Goal: Transaction & Acquisition: Purchase product/service

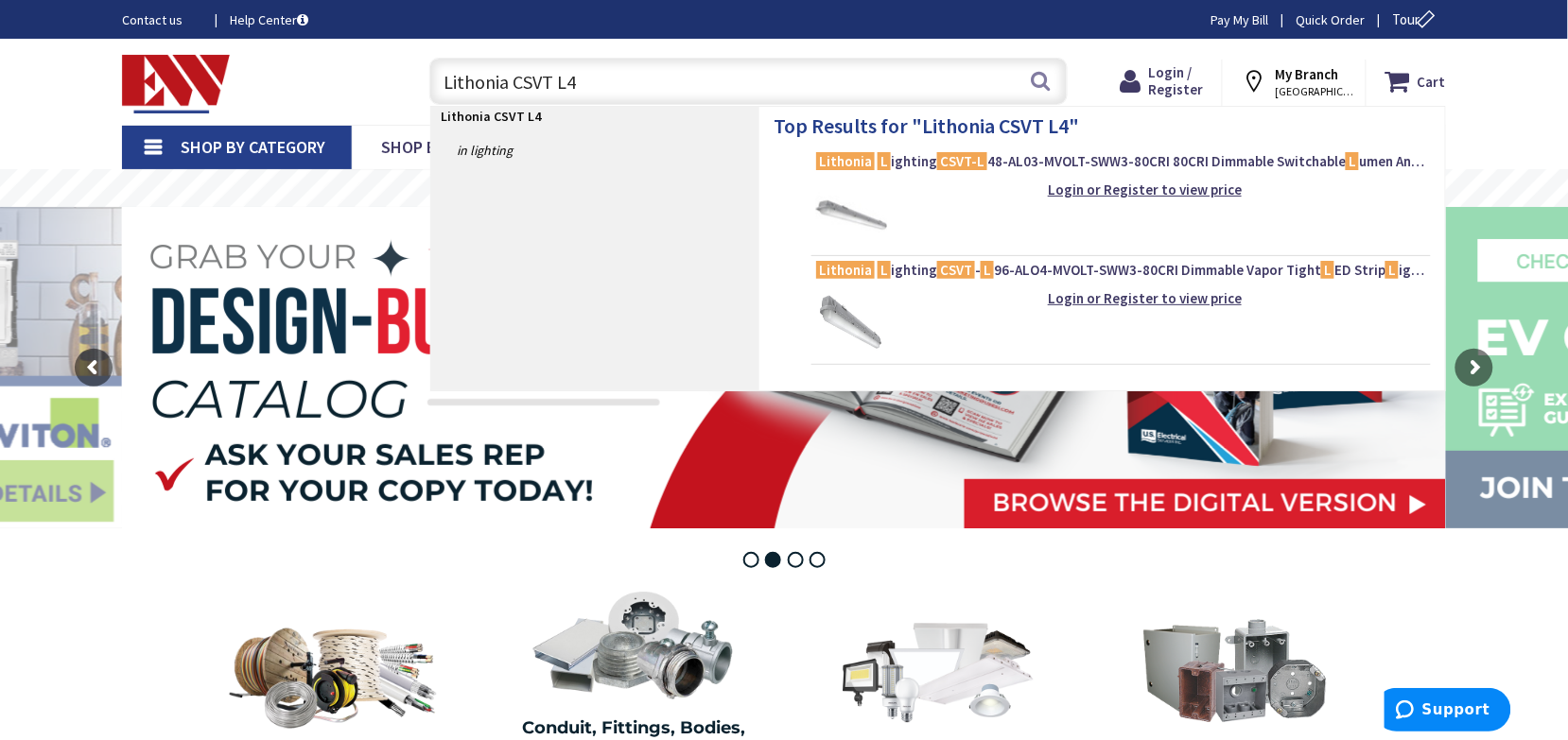
type input "Lithonia CSVT L48"
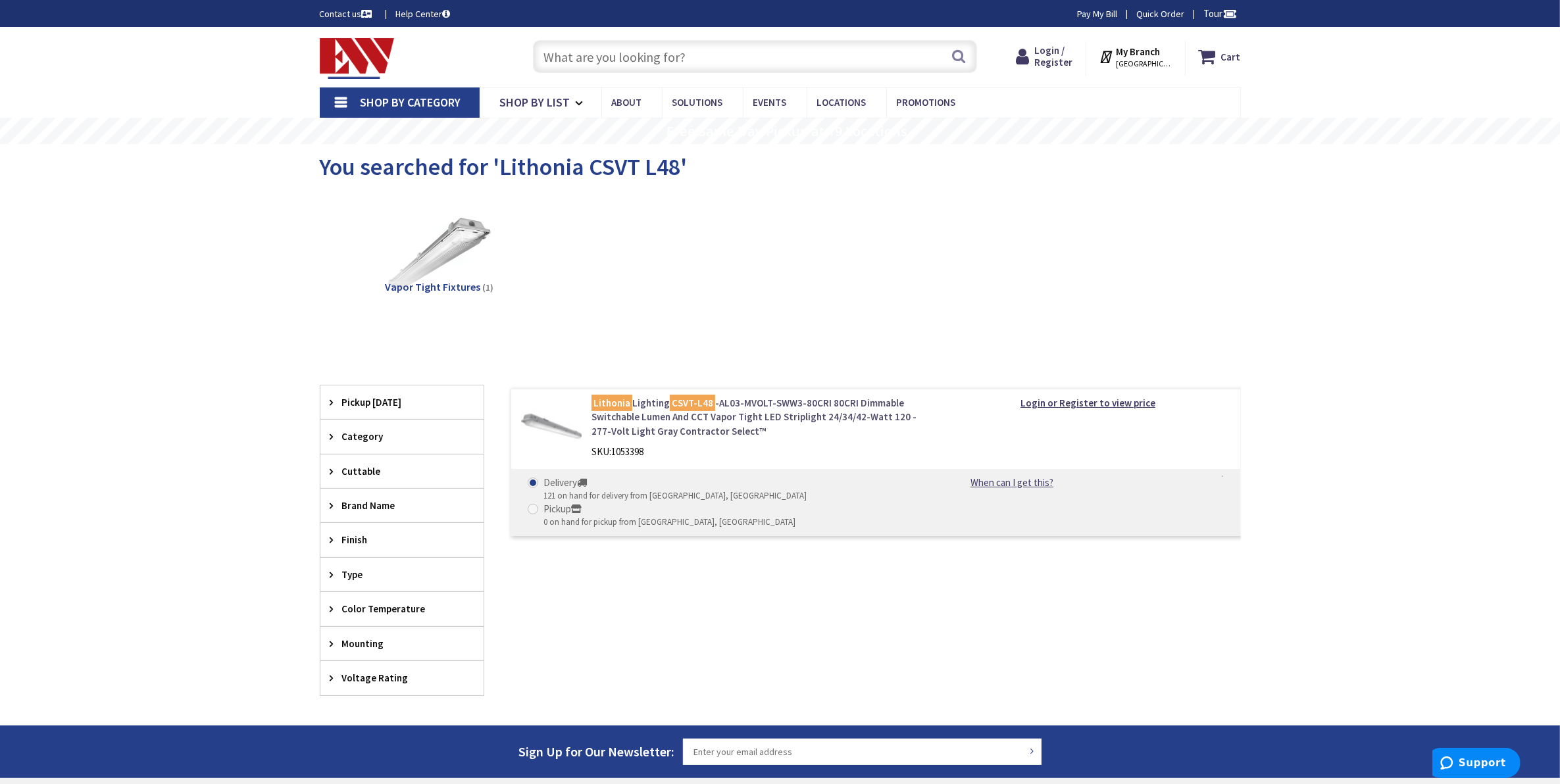
click at [788, 411] on link "Lithonia Lighting CSVT-L48 -AL03-MVOLT-SWW3-80CRI 80CRI Dimmable Switchable Lum…" at bounding box center [759, 417] width 335 height 42
click at [667, 419] on link "Lithonia Lighting CSVT-L48 -AL03-MVOLT-SWW3-80CRI 80CRI Dimmable Switchable Lum…" at bounding box center [759, 417] width 335 height 42
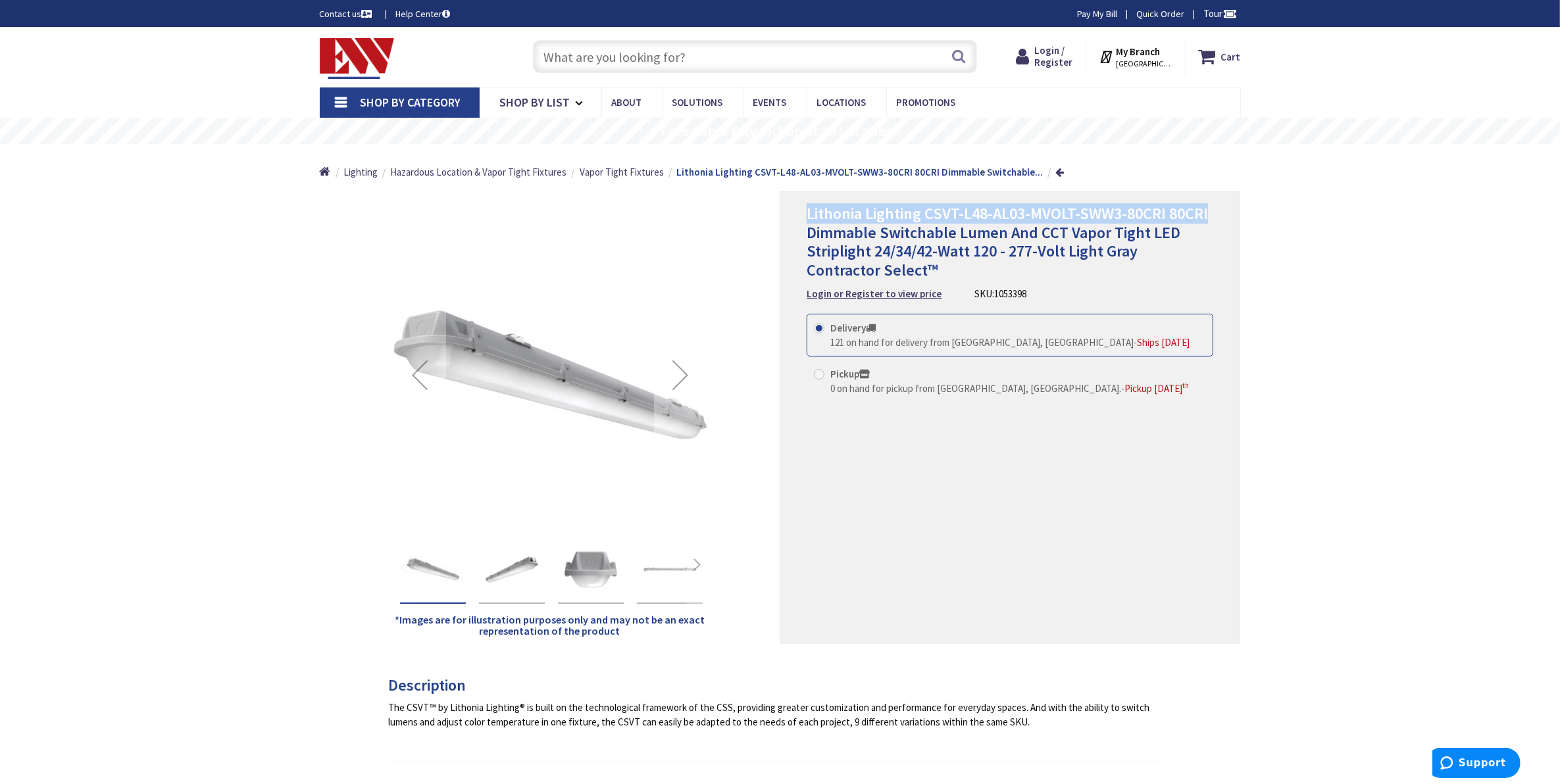
drag, startPoint x: 809, startPoint y: 211, endPoint x: 1211, endPoint y: 211, distance: 402.0
click at [1211, 211] on h1 "Lithonia Lighting CSVT-L48-AL03-MVOLT-SWW3-80CRI 80CRI Dimmable Switchable Lume…" at bounding box center [1010, 242] width 407 height 76
drag, startPoint x: 1211, startPoint y: 211, endPoint x: 1197, endPoint y: 214, distance: 14.3
copy span "Lithonia Lighting CSVT-L48-AL03-MVOLT-SWW3-80CRI 80CRI"
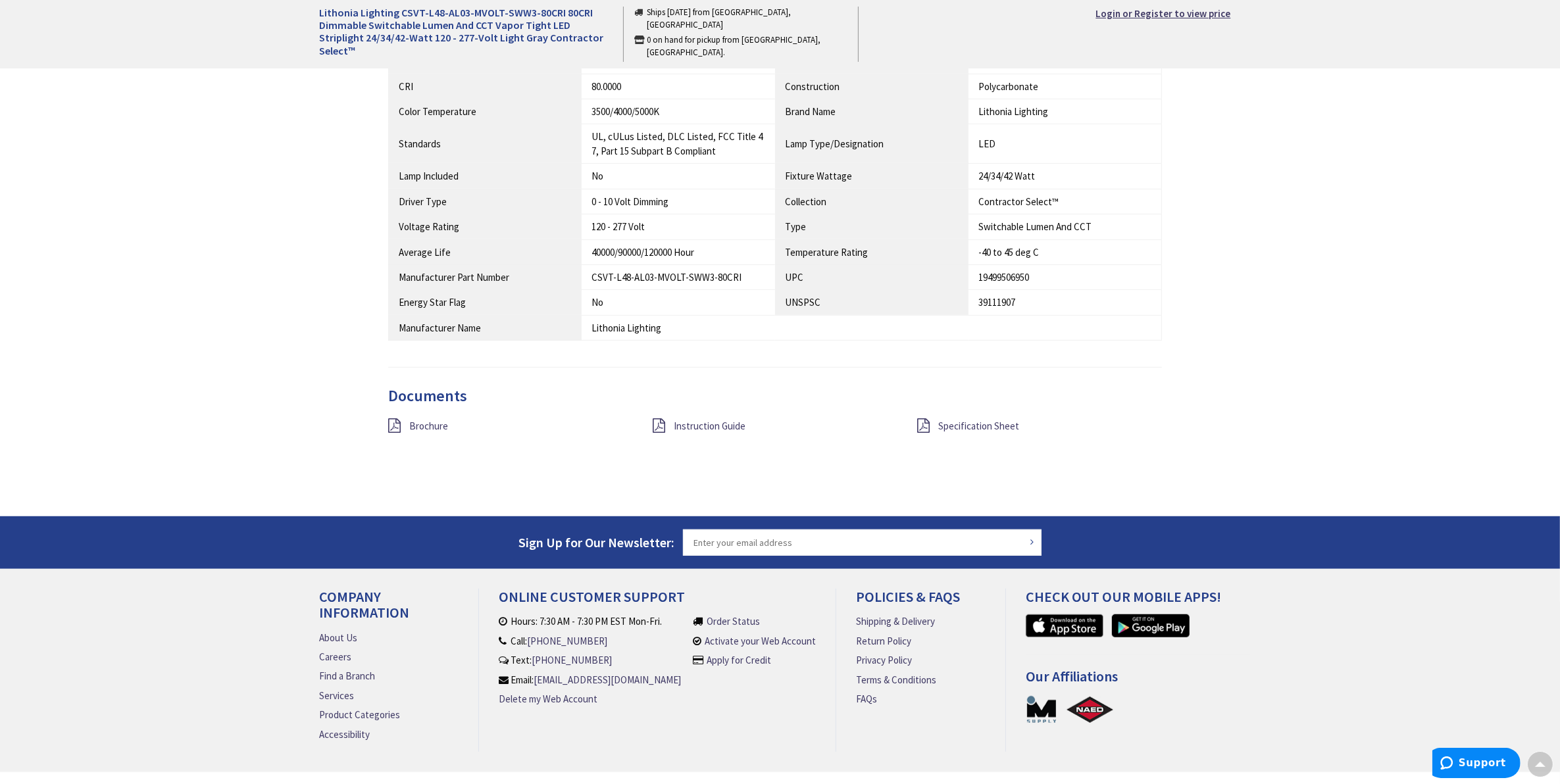
scroll to position [904, 0]
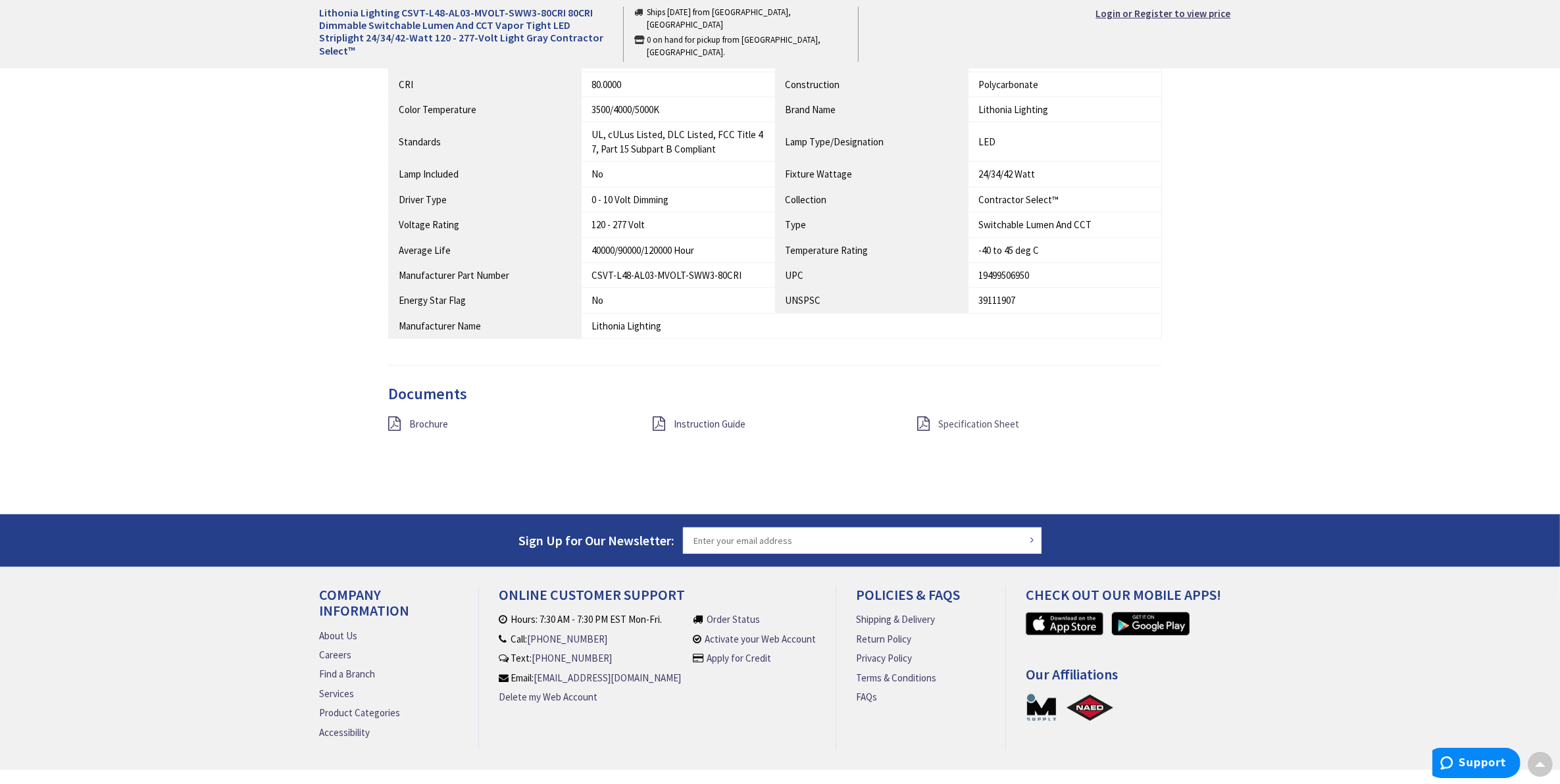
click at [994, 425] on span "Specification Sheet" at bounding box center [979, 423] width 81 height 12
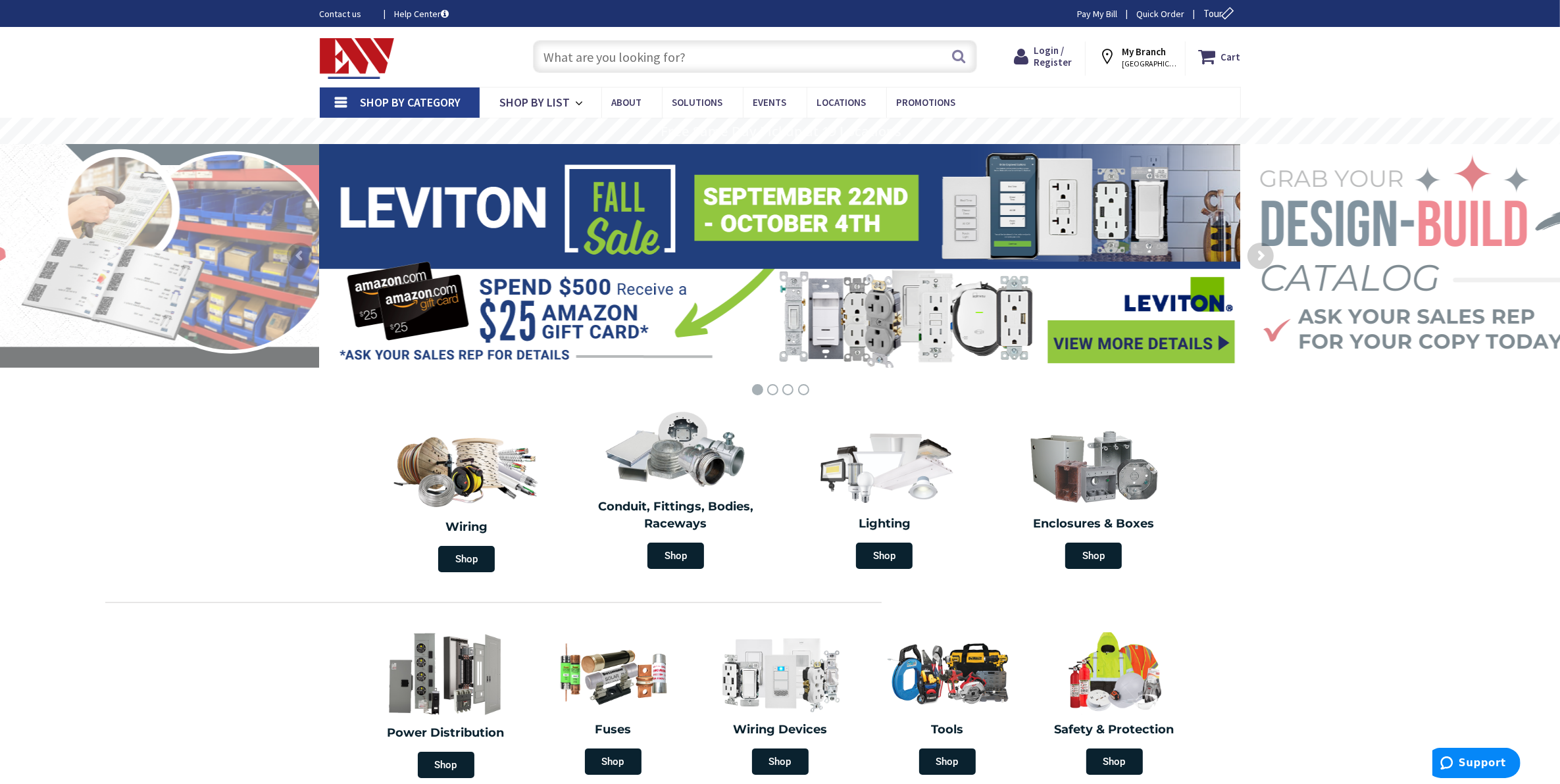
click at [631, 54] on input "text" at bounding box center [755, 56] width 444 height 33
paste input "CSVT-L48-AL03-MVOLT-SWW3-80CRI"
type input "CSVT-L48-AL03-MVOLT-SWW3-80CRI"
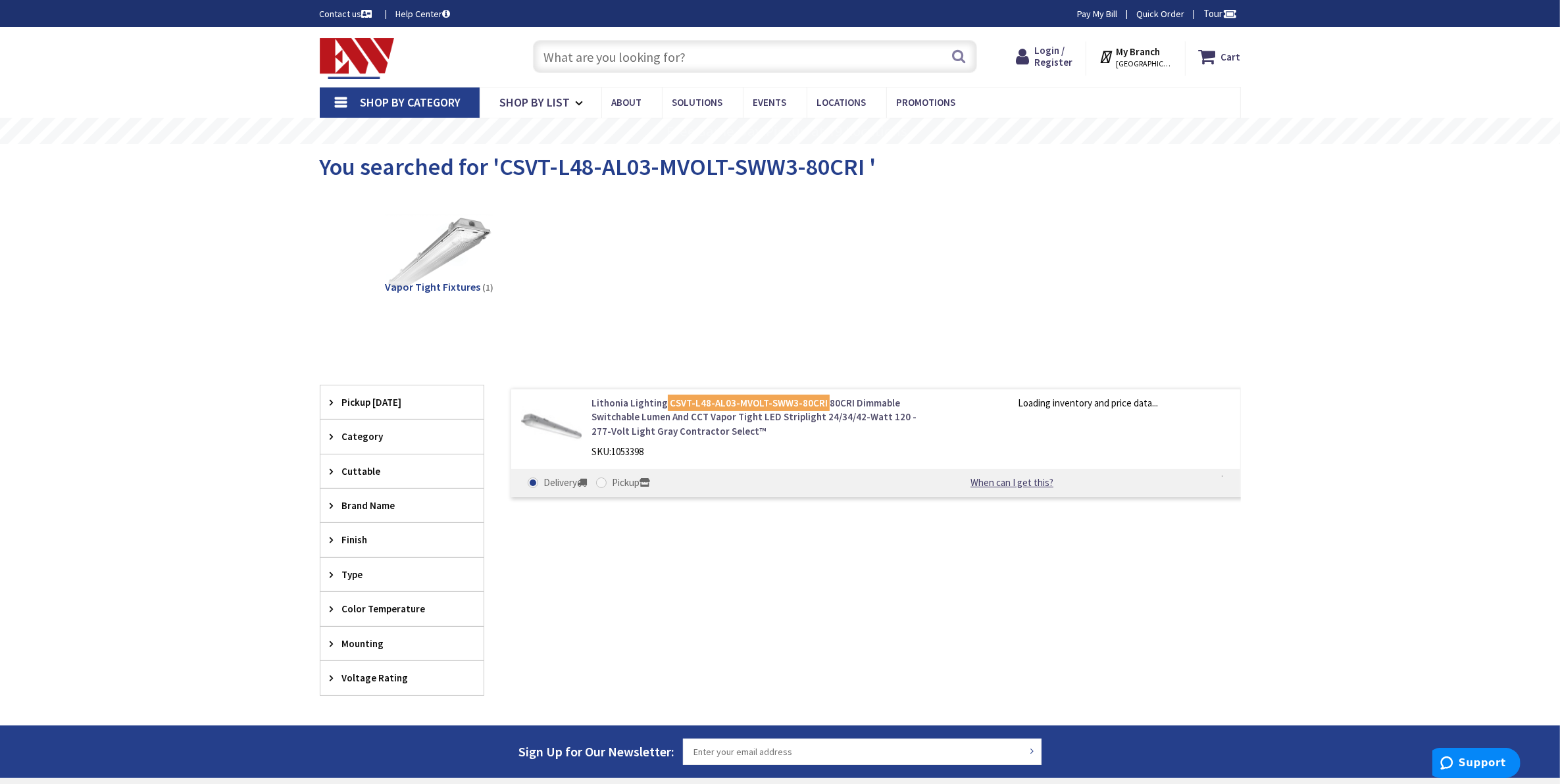
click at [621, 419] on link "Lithonia Lighting CSVT-L48-AL03-MVOLT-SWW3-80CRI 80CRI Dimmable Switchable Lume…" at bounding box center [759, 417] width 335 height 42
click at [642, 415] on link "Lithonia Lighting CSVT-L48-AL03-MVOLT-SWW3-80CRI 80CRI Dimmable Switchable Lume…" at bounding box center [759, 417] width 335 height 42
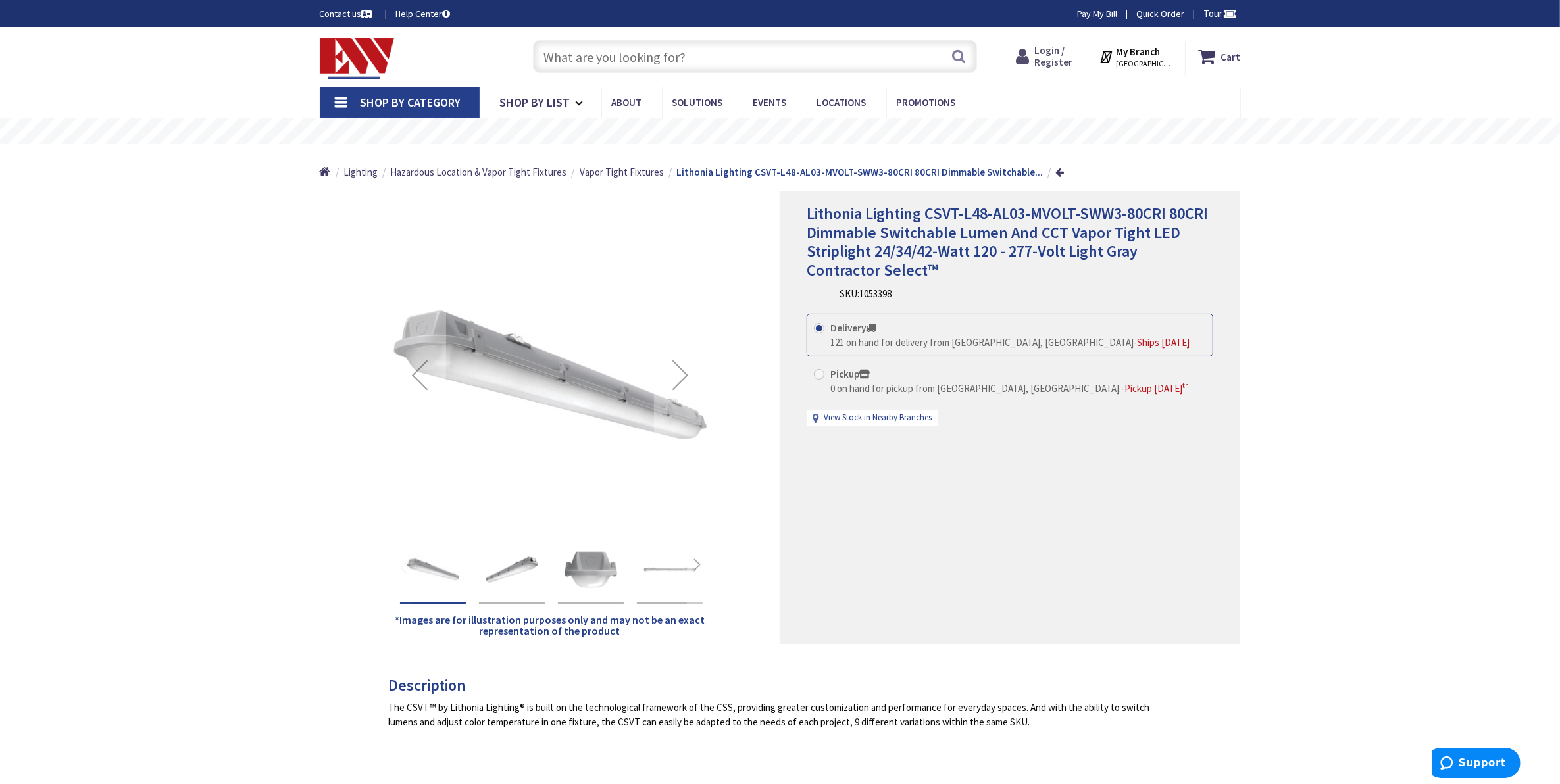
click at [1048, 51] on span "Login / Register" at bounding box center [1053, 56] width 38 height 24
click at [1057, 56] on span "Login / Register" at bounding box center [1053, 56] width 38 height 24
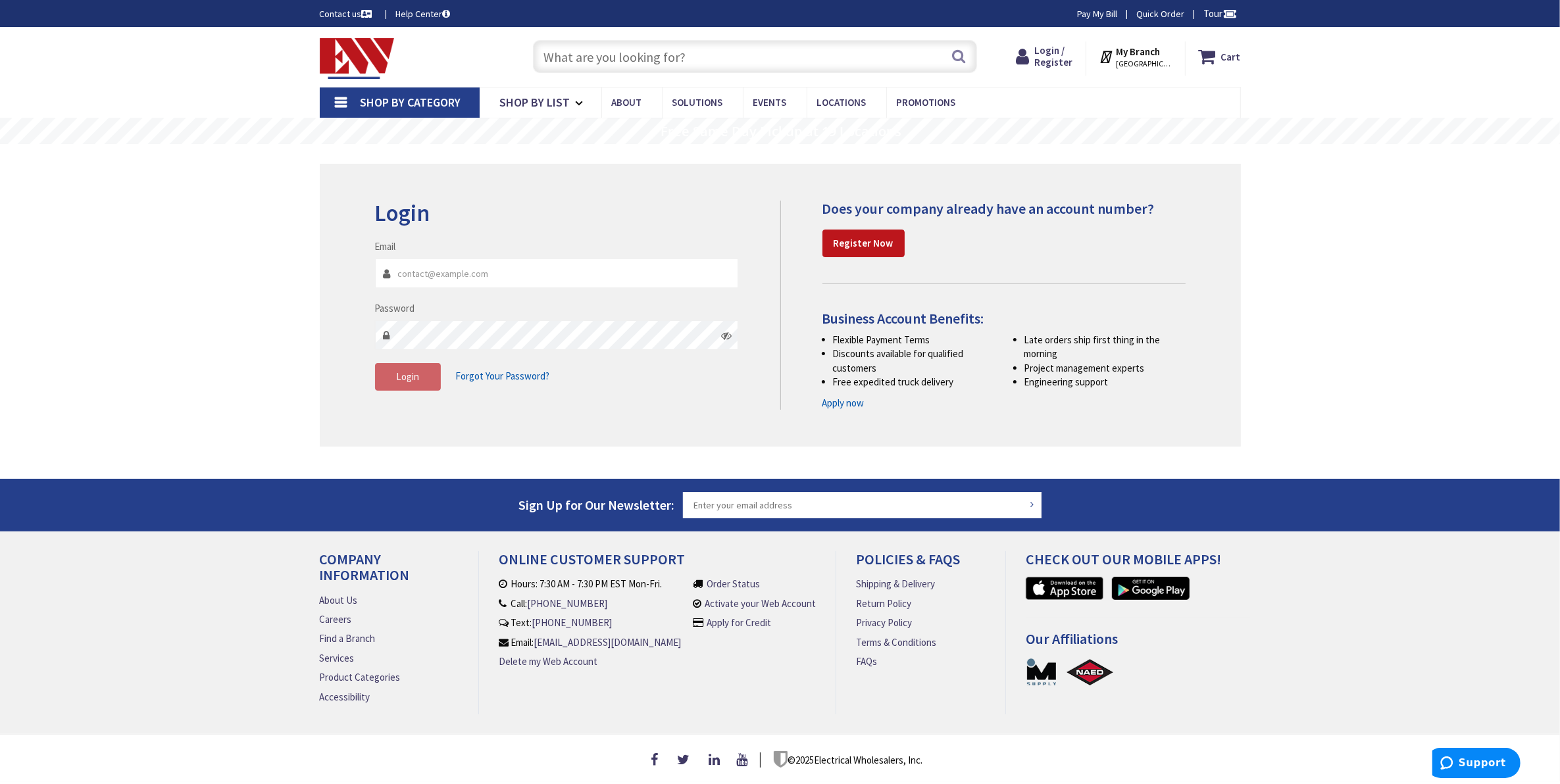
type input "[EMAIL_ADDRESS][DOMAIN_NAME]"
click at [1306, 200] on div "Skip to Content Toggle Nav Search Cart My Cart Close" at bounding box center [780, 404] width 1560 height 754
click at [1054, 61] on span "Login / Register" at bounding box center [1053, 56] width 38 height 24
click at [396, 379] on span "Login" at bounding box center [407, 376] width 23 height 12
type input "[EMAIL_ADDRESS][DOMAIN_NAME]"
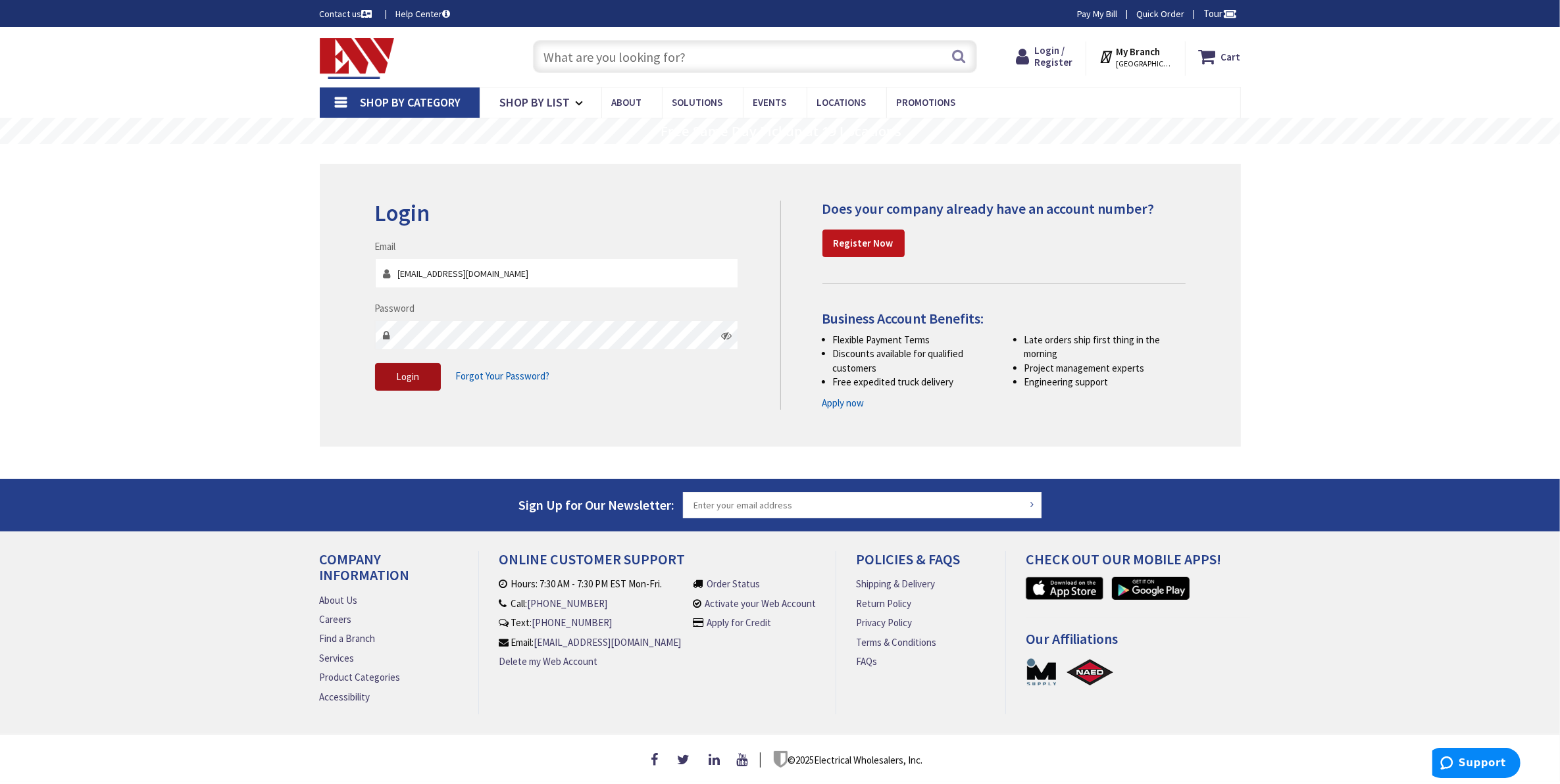
click at [411, 371] on span "Login" at bounding box center [407, 376] width 23 height 12
